Goal: Transaction & Acquisition: Book appointment/travel/reservation

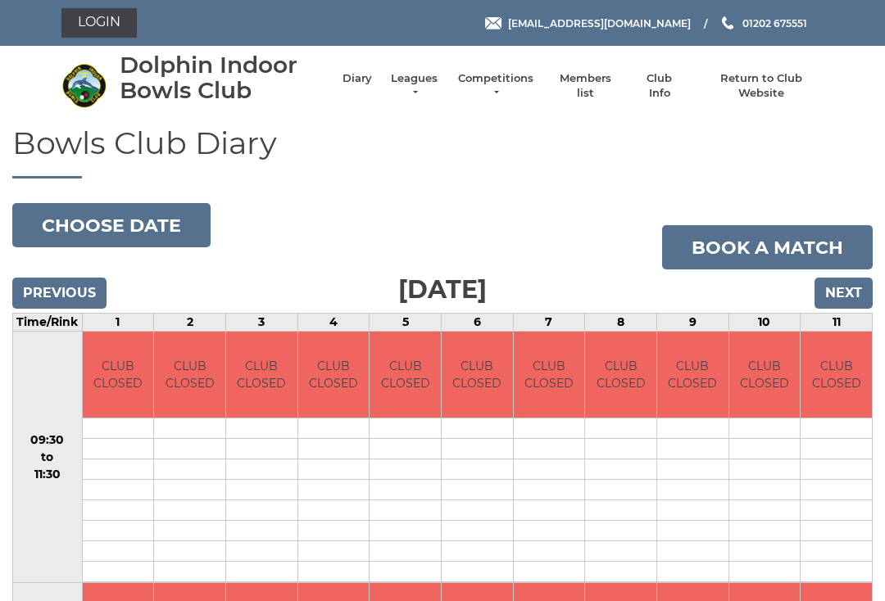
click at [854, 300] on input "Next" at bounding box center [843, 293] width 58 height 31
click at [855, 304] on input "Next" at bounding box center [843, 293] width 58 height 31
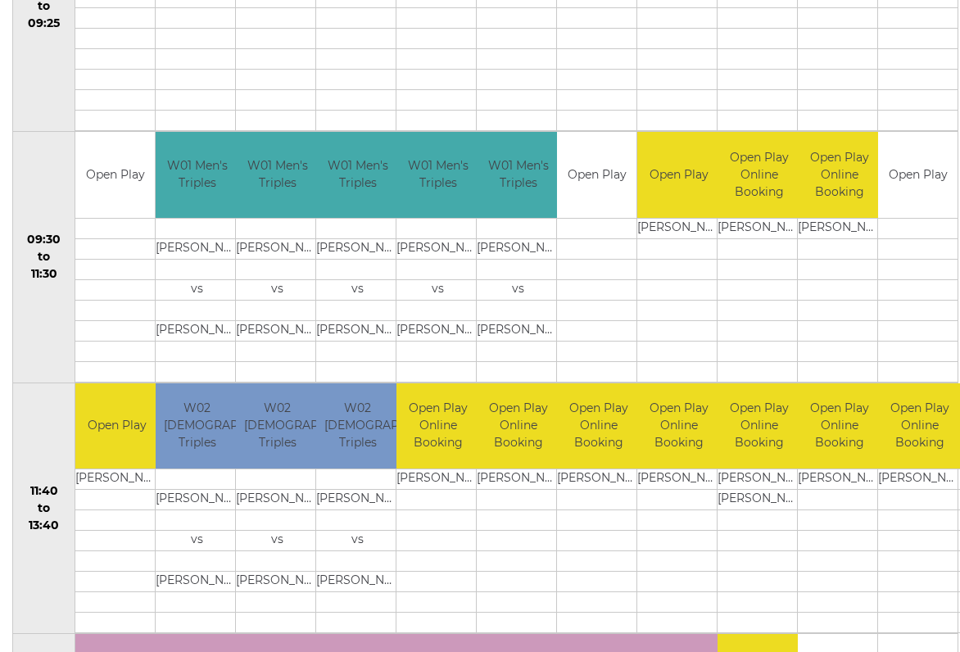
scroll to position [455, 0]
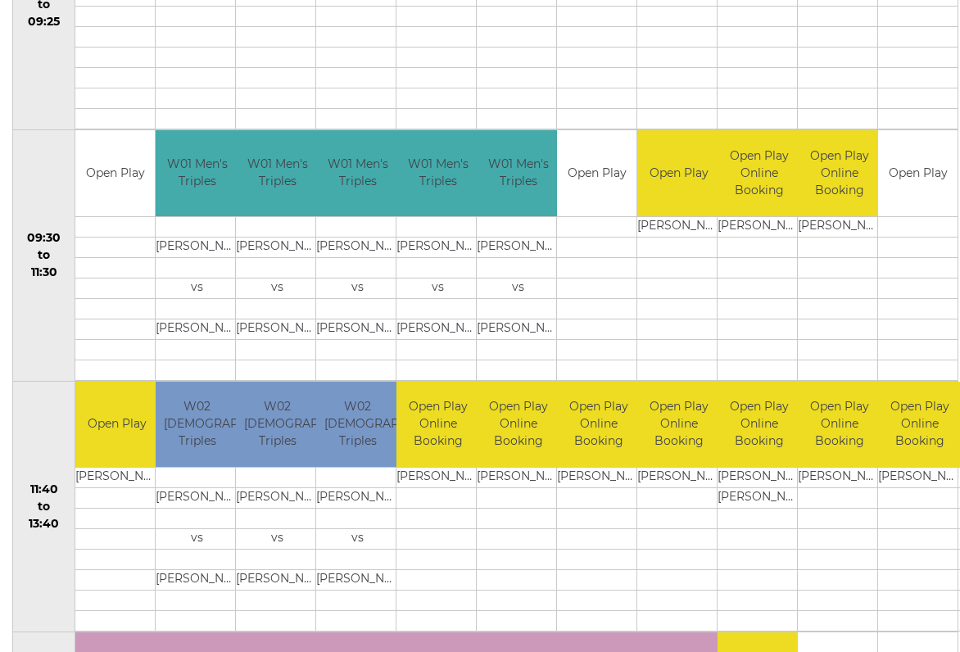
click at [920, 257] on td at bounding box center [917, 267] width 79 height 20
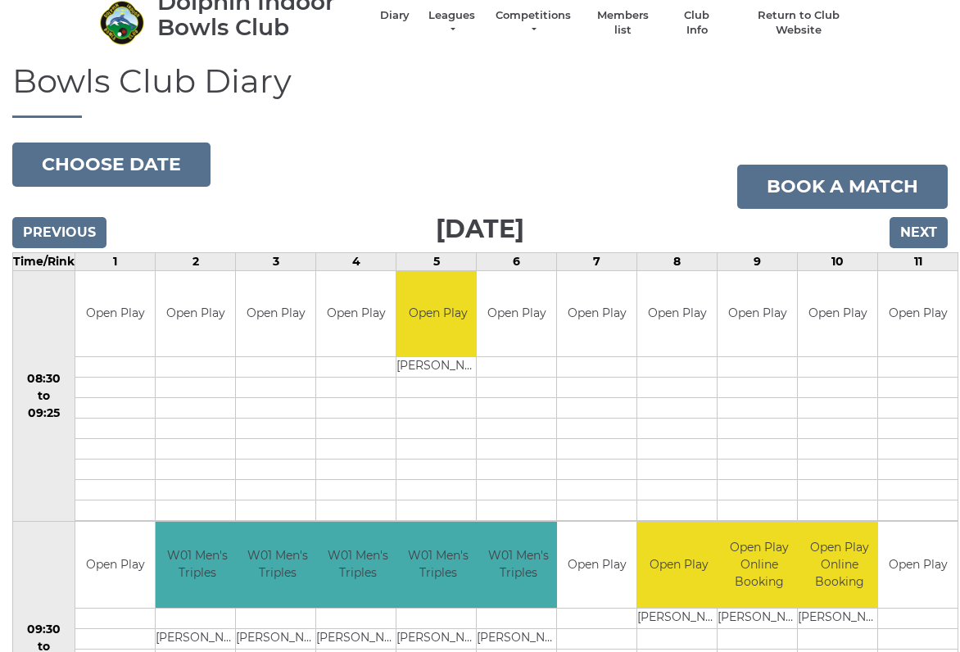
scroll to position [63, 0]
click at [840, 192] on link "Book a match" at bounding box center [842, 187] width 211 height 44
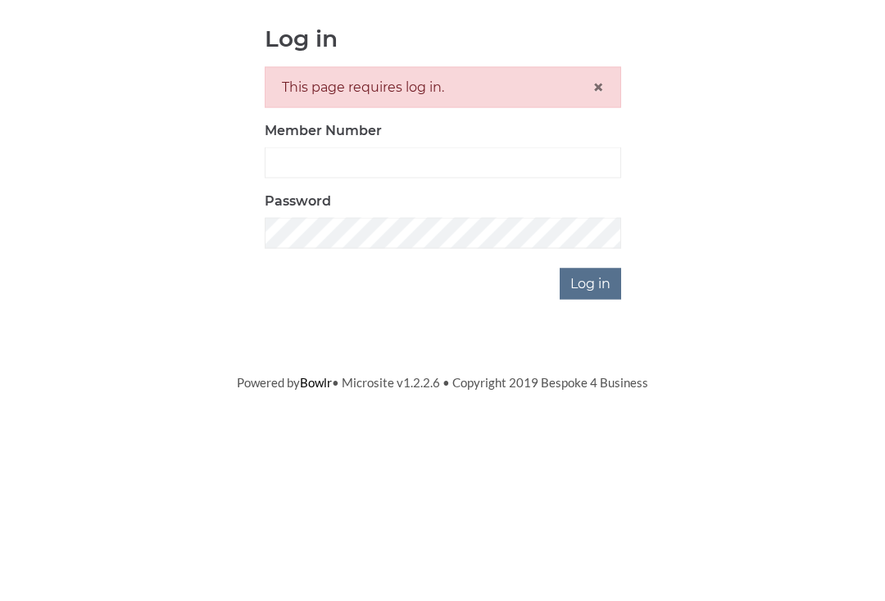
scroll to position [174, 0]
type input "2923"
click at [591, 442] on input "Log in" at bounding box center [590, 457] width 61 height 31
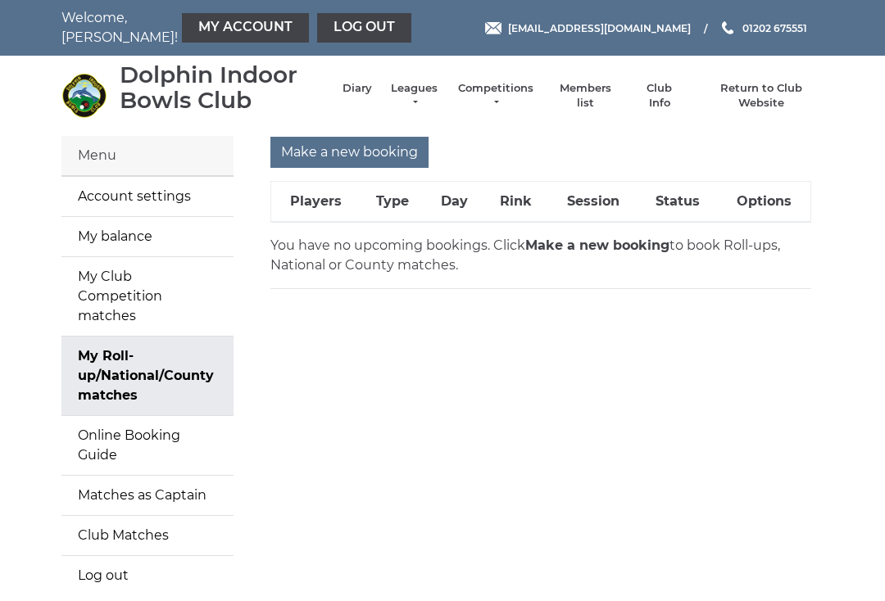
click at [362, 156] on input "Make a new booking" at bounding box center [349, 152] width 158 height 31
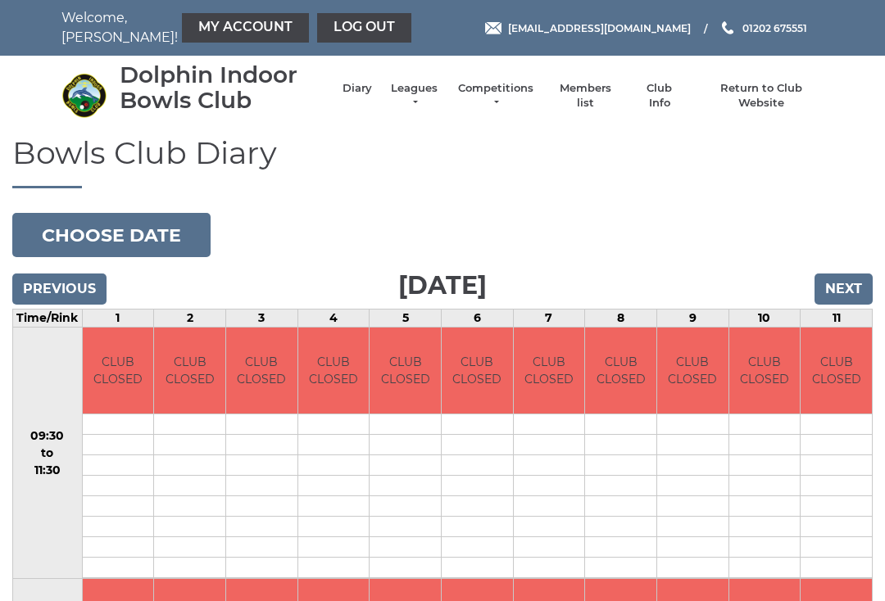
click at [870, 289] on input "Next" at bounding box center [843, 289] width 58 height 31
click at [855, 292] on input "Next" at bounding box center [843, 289] width 58 height 31
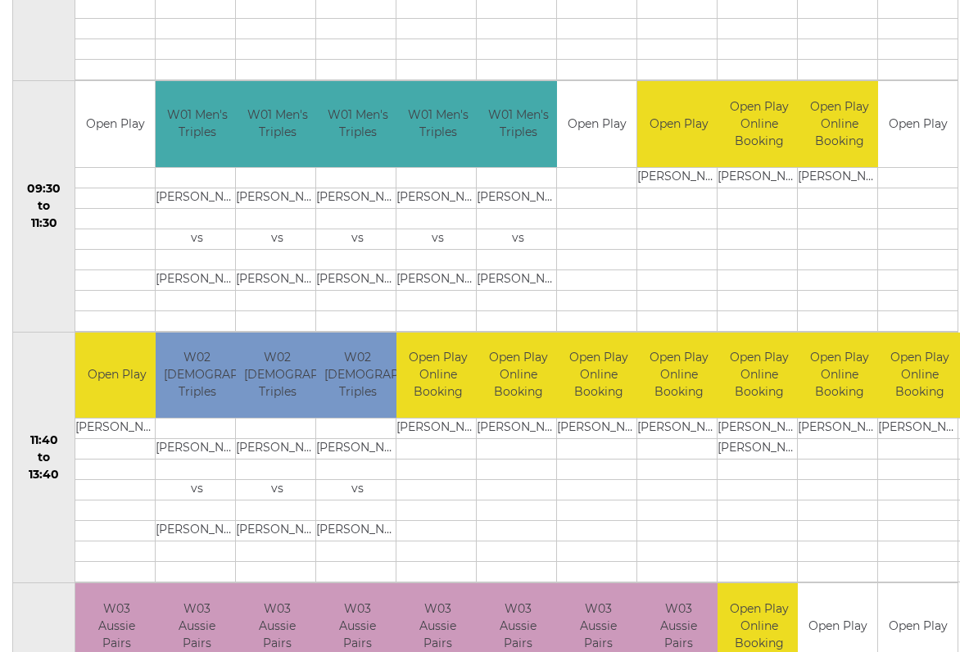
scroll to position [501, 0]
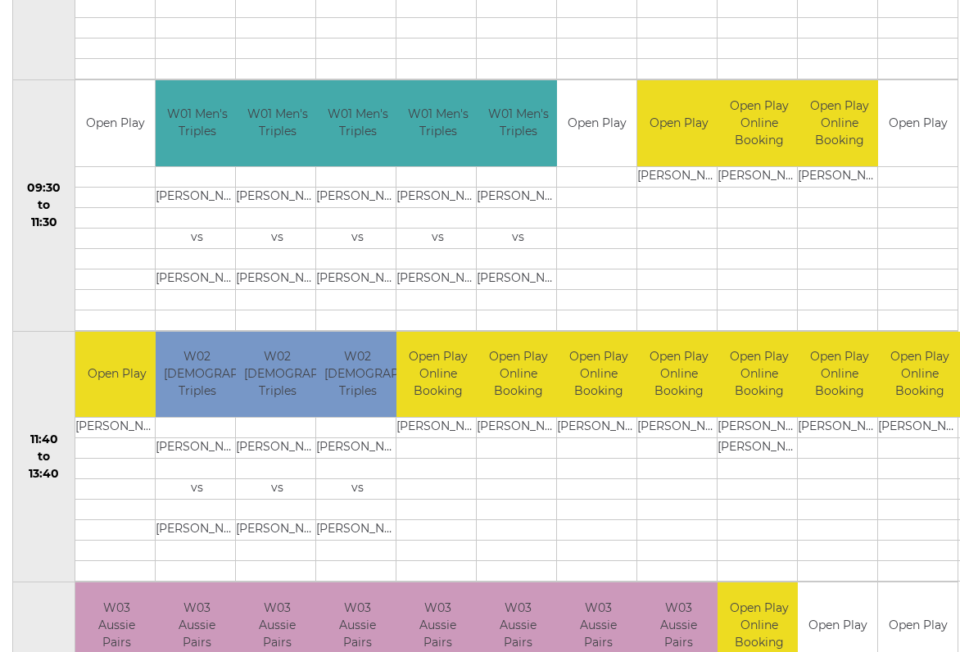
click at [0, 0] on link "Book slot" at bounding box center [0, 0] width 0 height 0
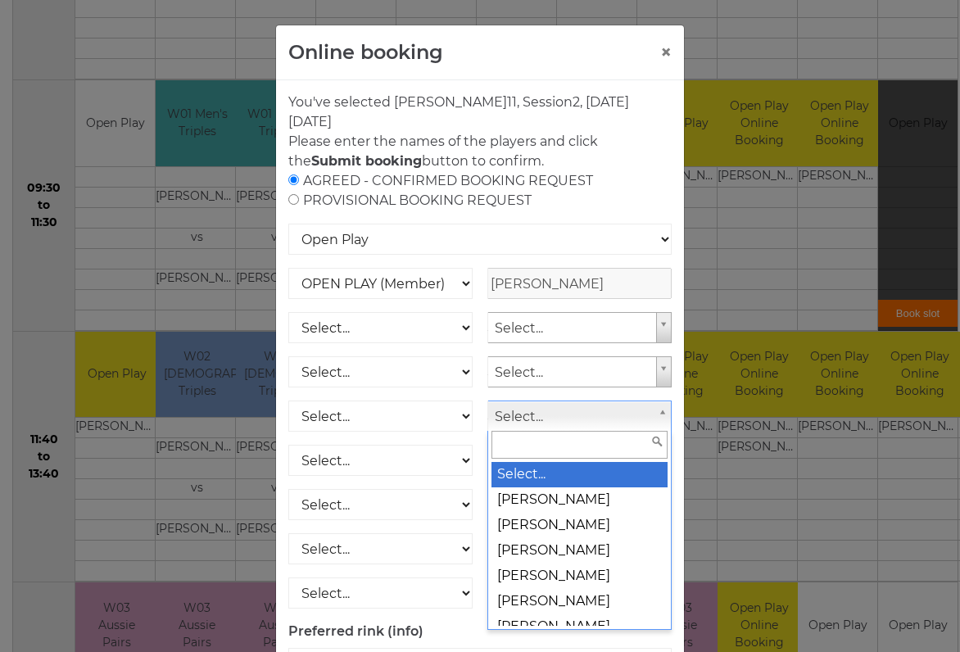
scroll to position [500, 0]
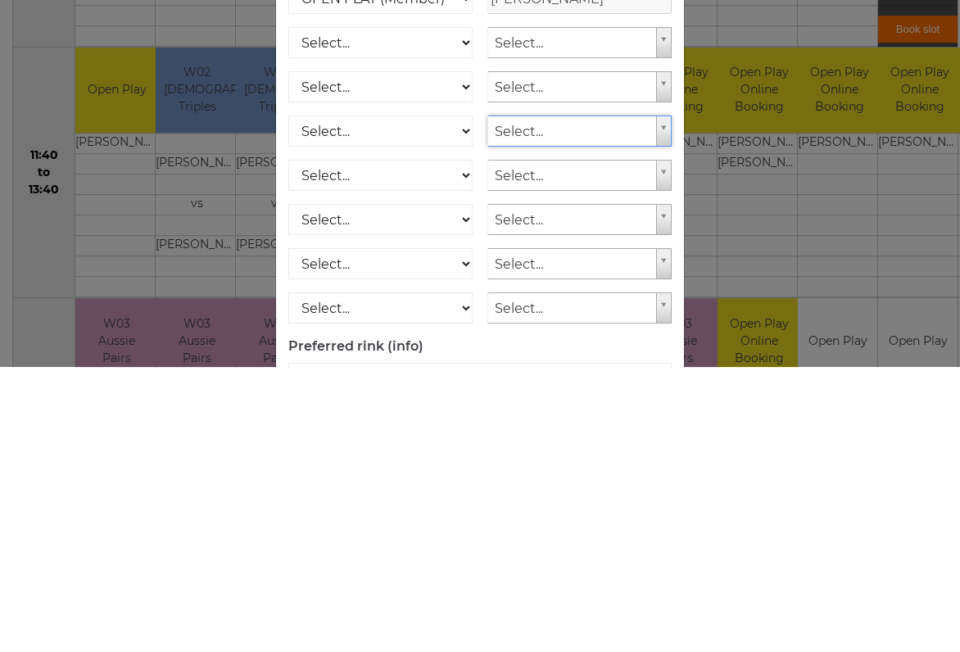
type input "7"
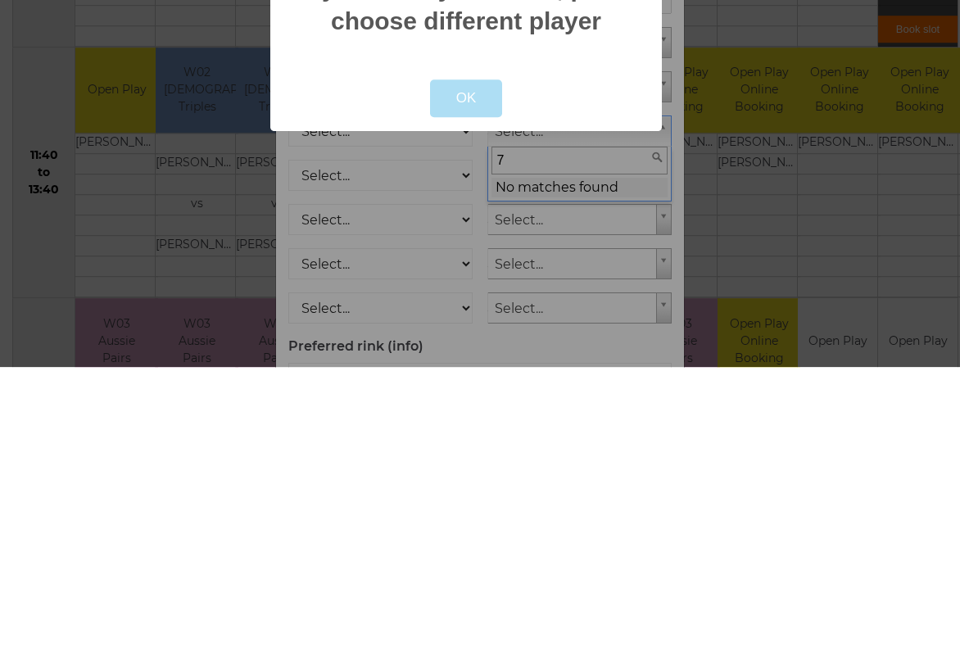
scroll to position [786, 0]
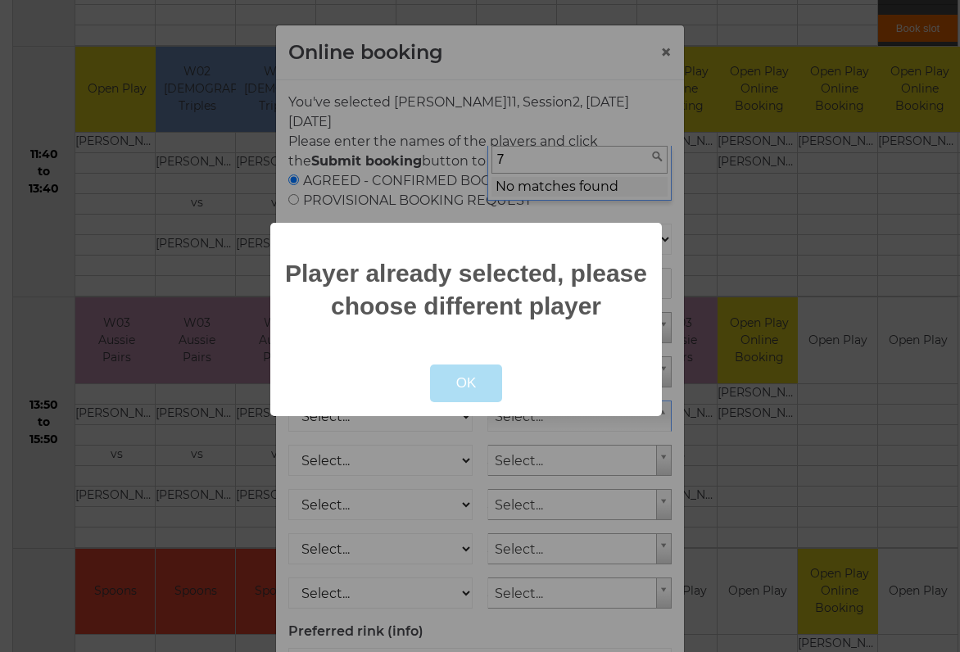
click at [481, 402] on button "OK" at bounding box center [466, 384] width 73 height 38
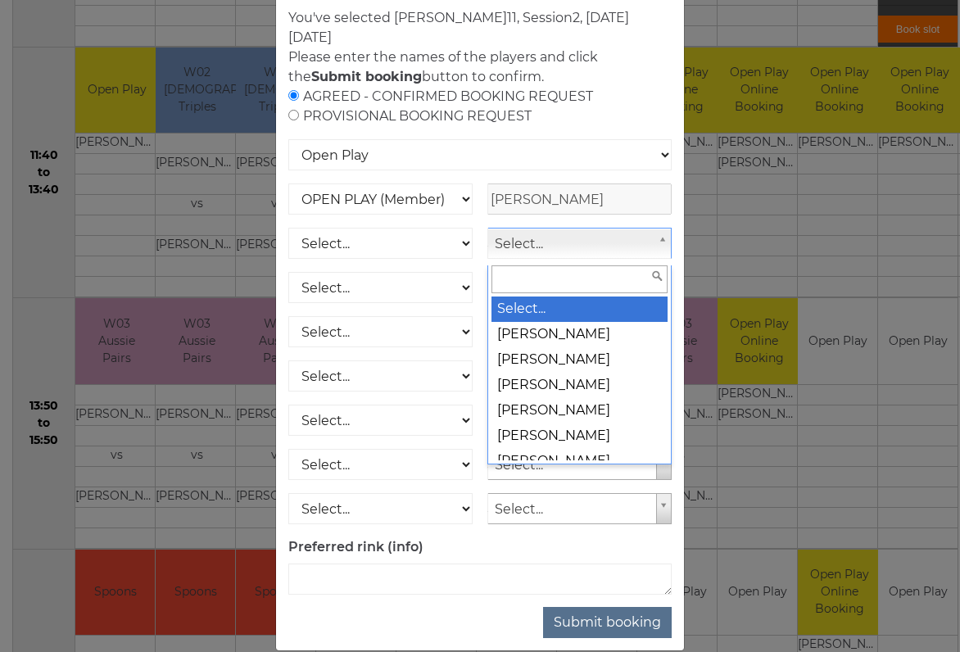
scroll to position [78, 0]
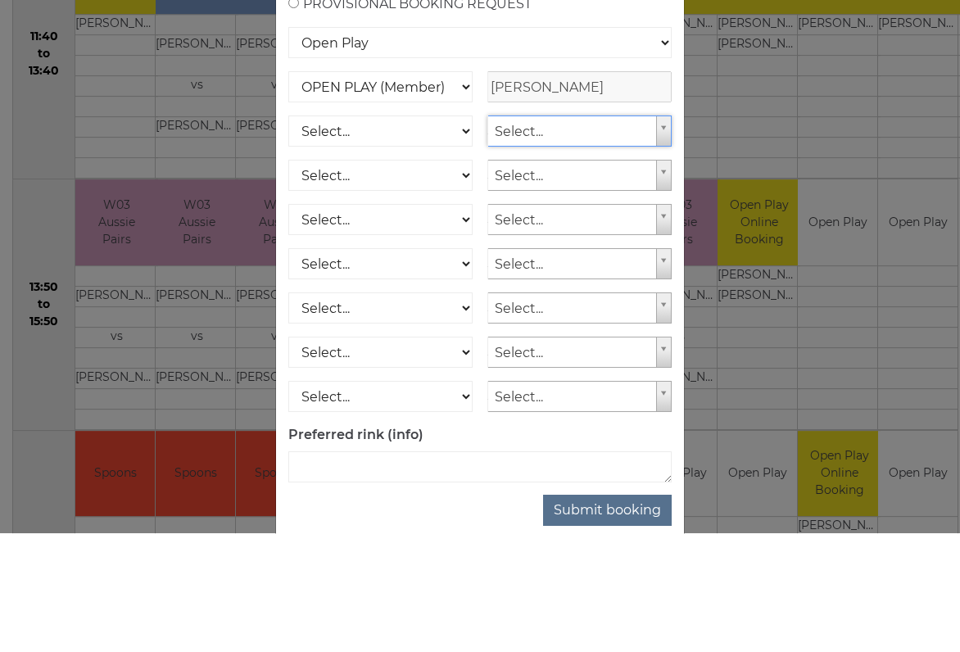
click at [863, 104] on div "Online booking × You've selected Rink 11 , Session 2 , on Monday 22nd of Septem…" at bounding box center [480, 326] width 960 height 652
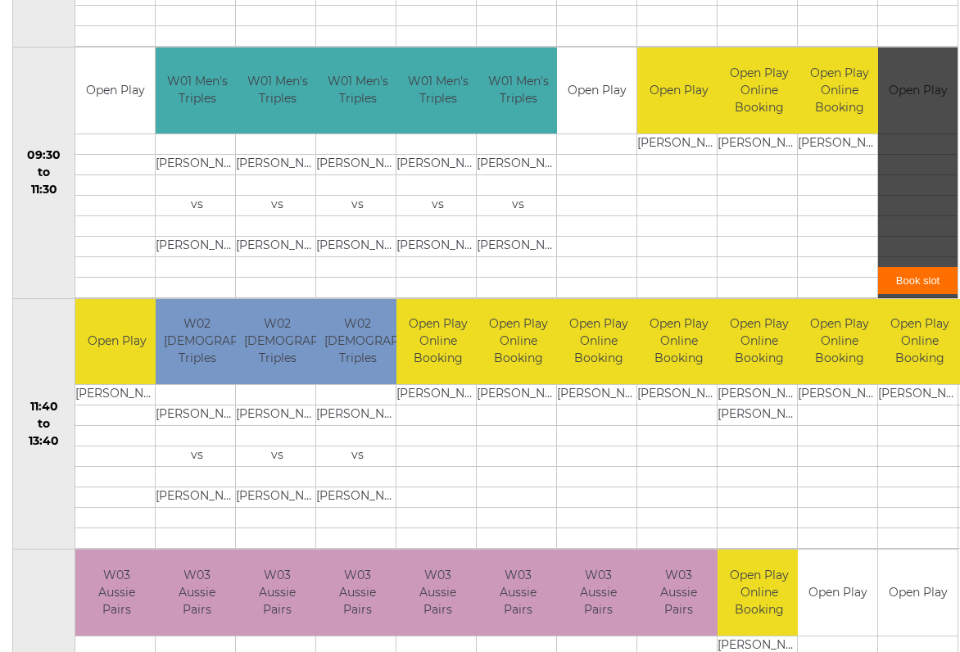
scroll to position [533, 0]
click at [931, 283] on link "Book slot" at bounding box center [917, 280] width 79 height 27
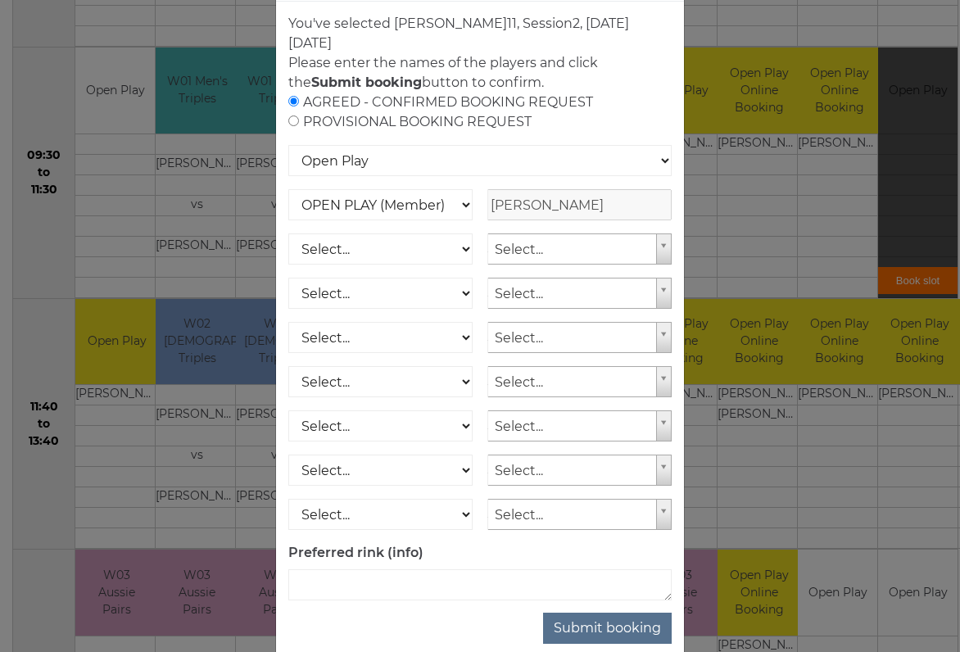
scroll to position [78, 0]
click at [617, 637] on button "Submit booking" at bounding box center [607, 629] width 129 height 31
